Goal: Task Accomplishment & Management: Use online tool/utility

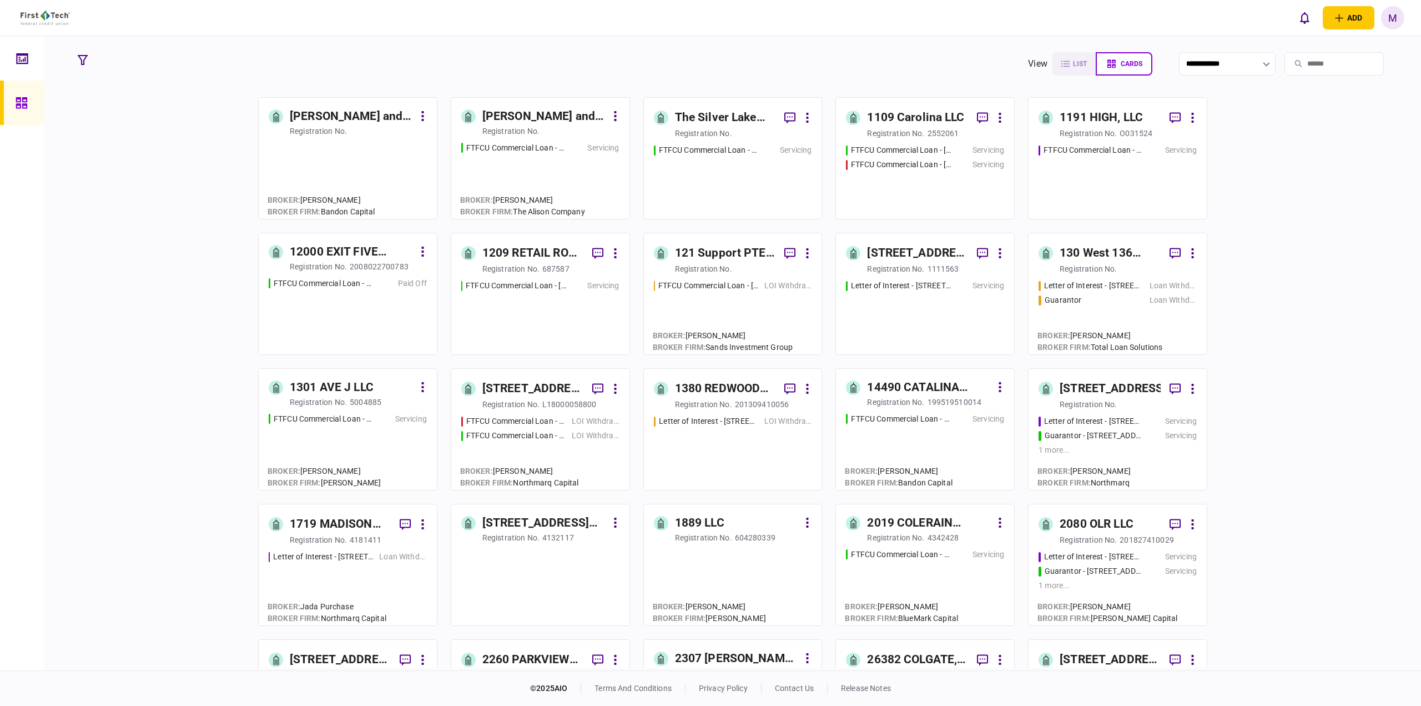
click at [1322, 56] on input "search" at bounding box center [1334, 63] width 99 height 23
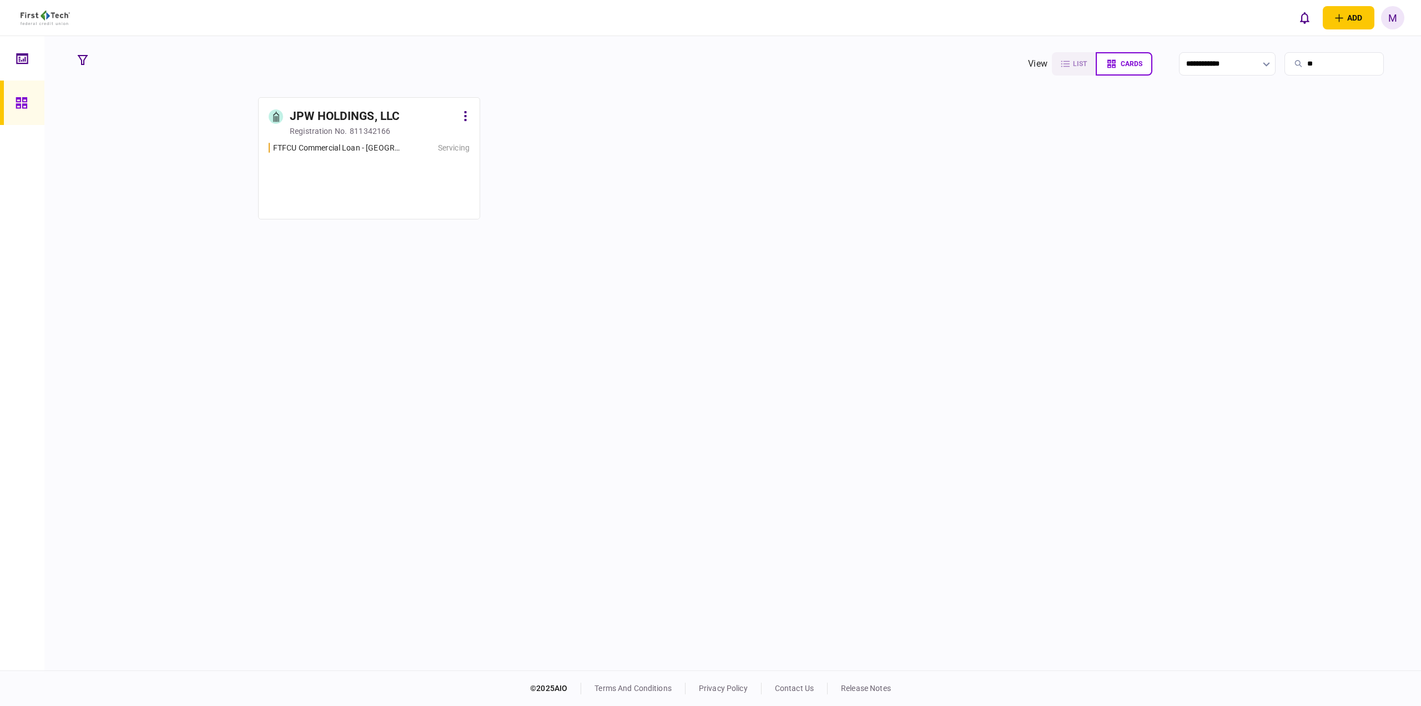
type input "**"
click at [378, 139] on link "JPW HOLDINGS, LLC registration no. 811342166 FTFCU Commercial Loan - [GEOGRAPHI…" at bounding box center [369, 158] width 222 height 122
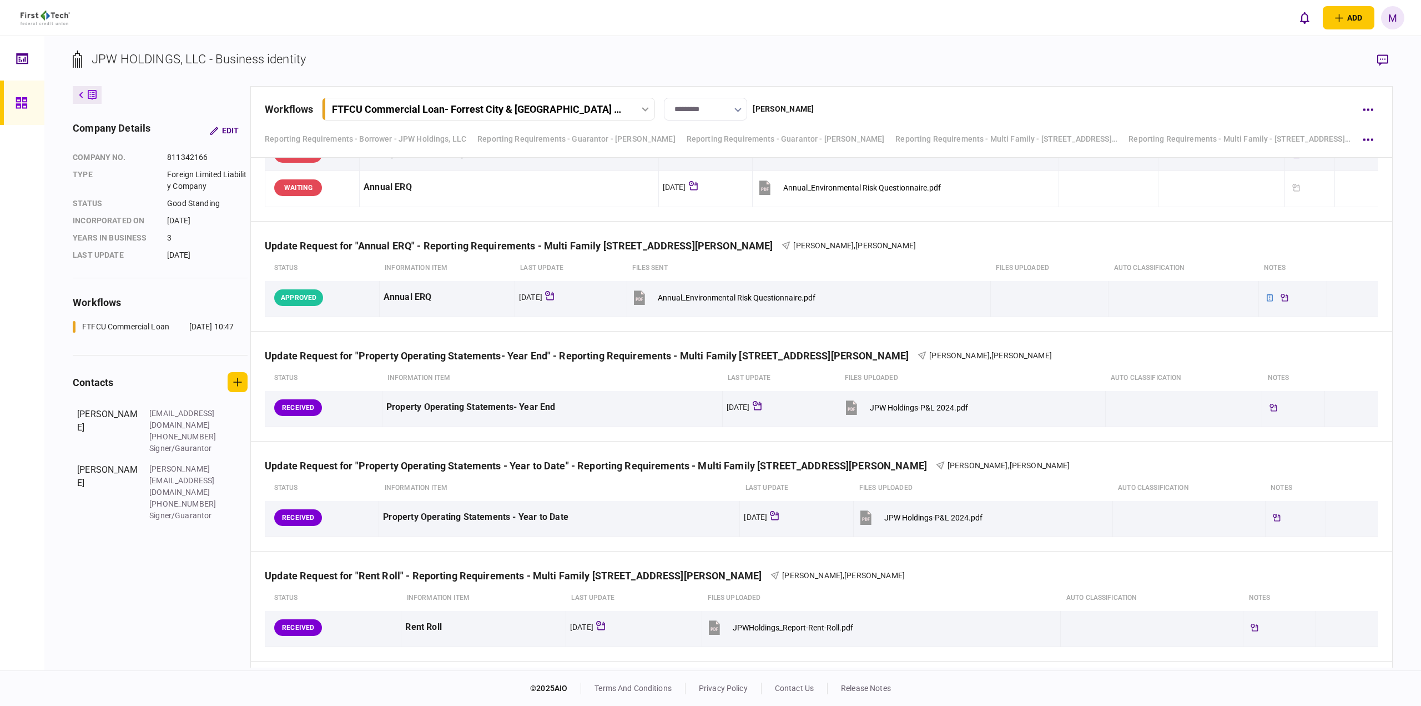
scroll to position [3282, 0]
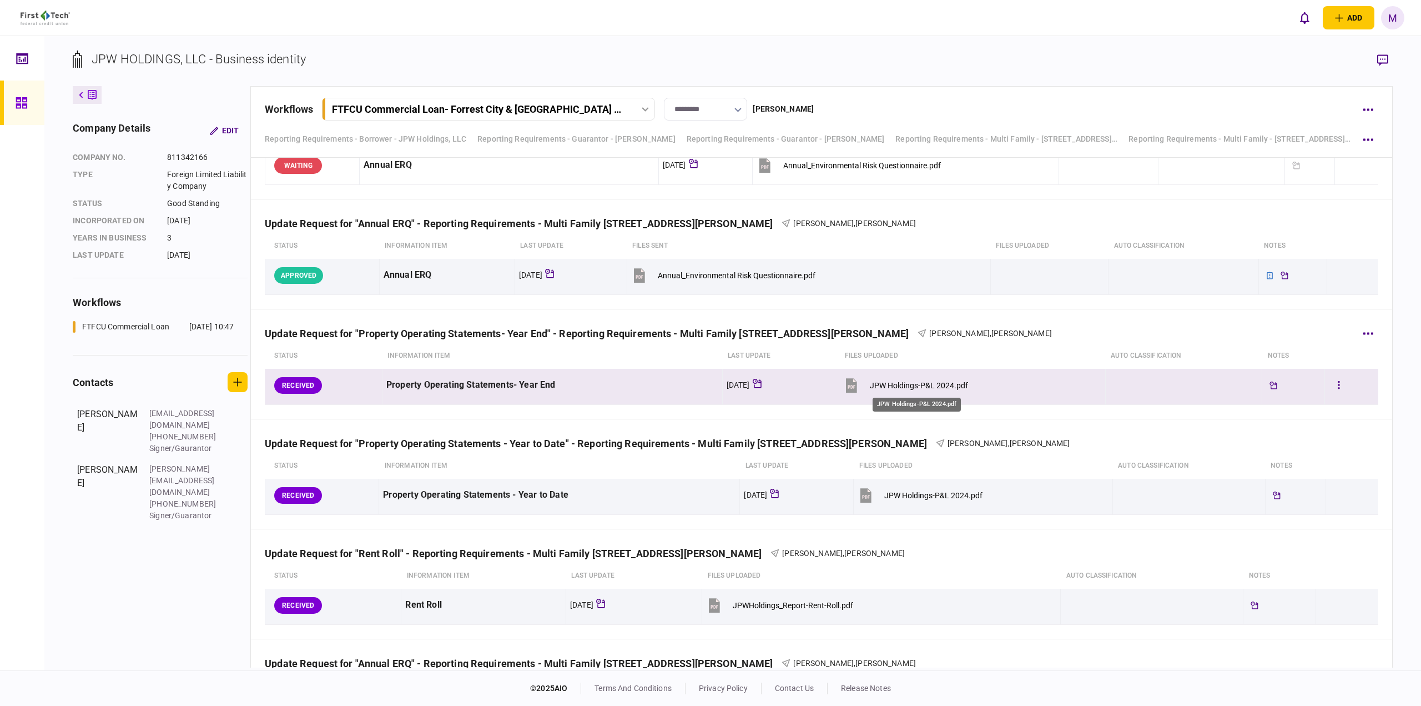
click at [948, 382] on div "JPW Holdings-P&L 2024.pdf" at bounding box center [919, 385] width 98 height 9
click at [1329, 381] on button "button" at bounding box center [1339, 385] width 20 height 20
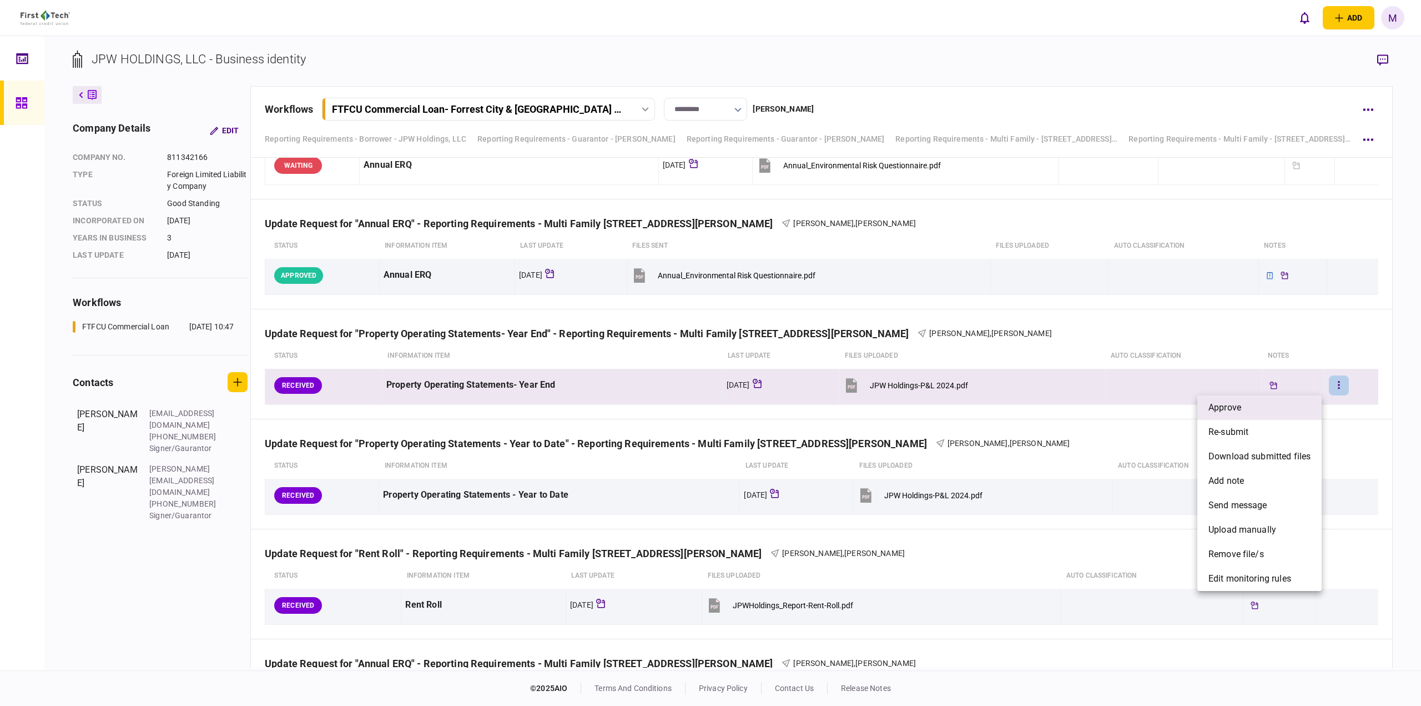
click at [1263, 409] on li "approve" at bounding box center [1260, 407] width 124 height 24
